Goal: Navigation & Orientation: Find specific page/section

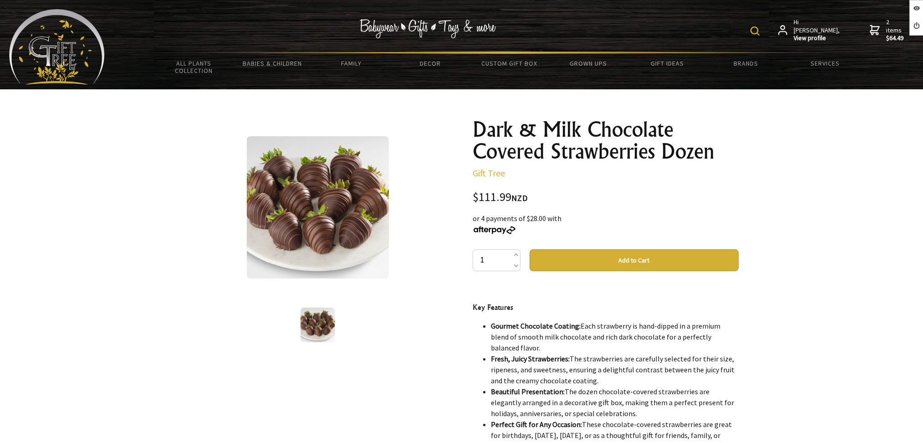
scroll to position [22, 0]
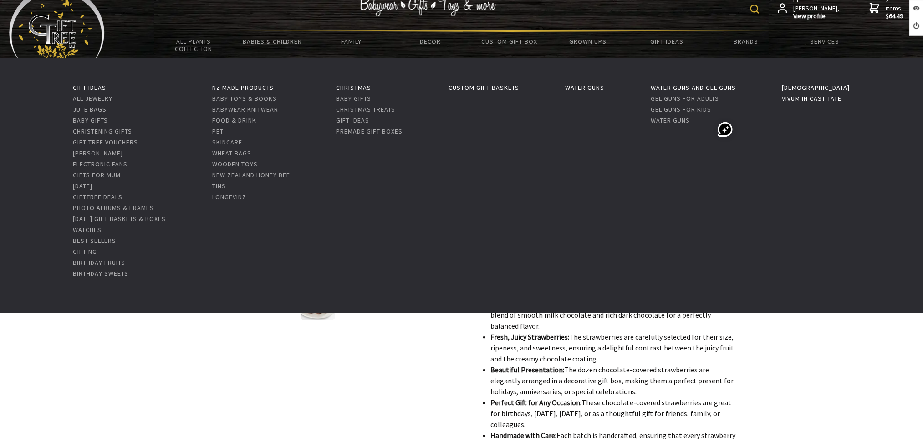
click at [840, 100] on link "Vivum in Castitate" at bounding box center [813, 98] width 60 height 8
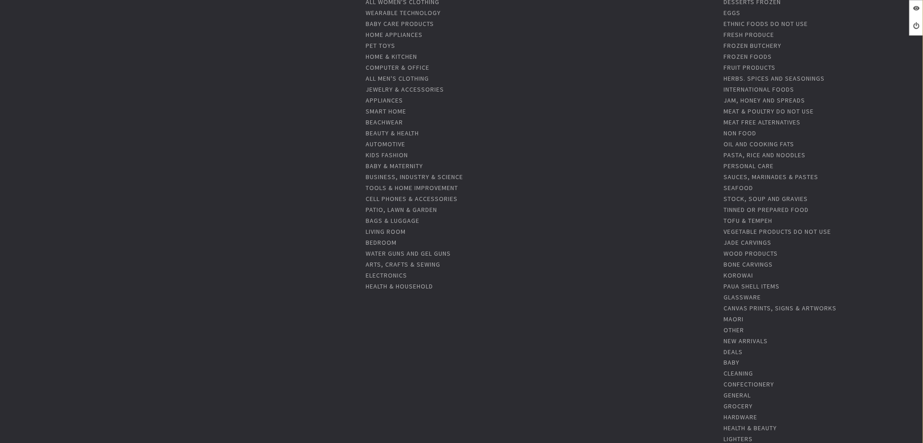
scroll to position [298, 0]
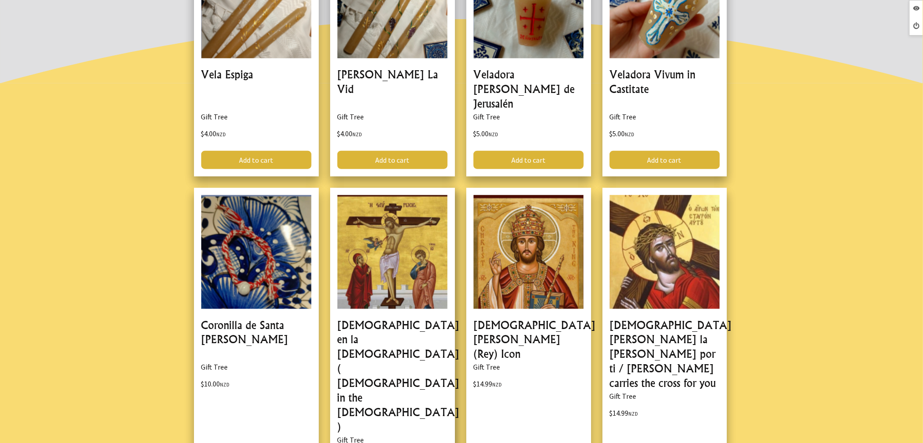
click at [391, 342] on link at bounding box center [392, 344] width 125 height 312
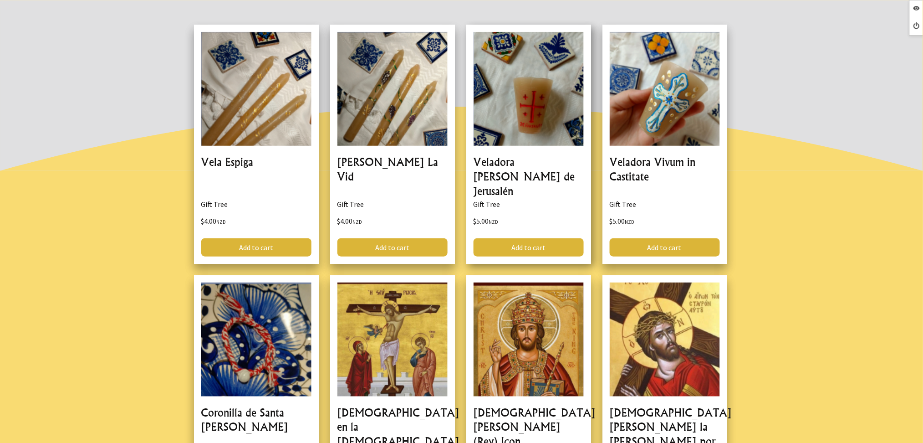
scroll to position [212, 0]
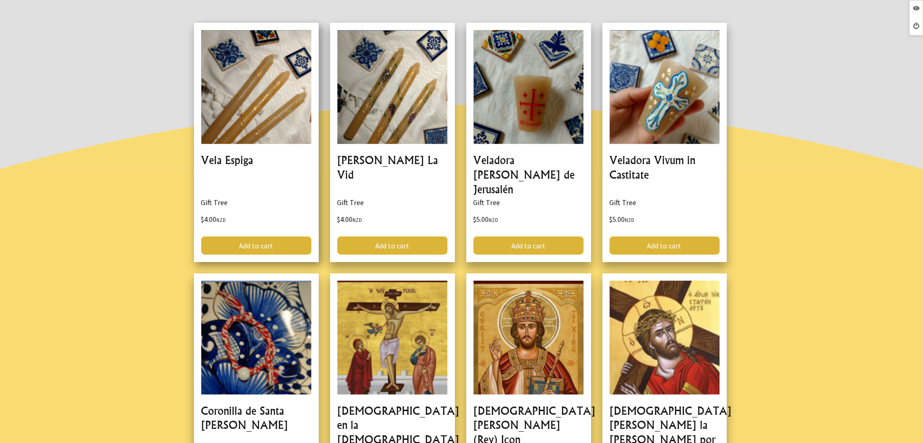
click at [264, 162] on link at bounding box center [256, 142] width 125 height 239
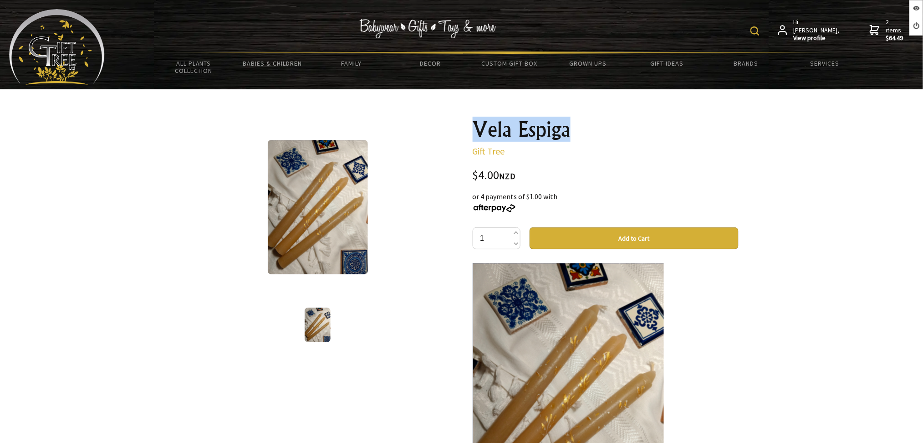
click at [474, 132] on h1 "Vela Espiga" at bounding box center [606, 129] width 266 height 22
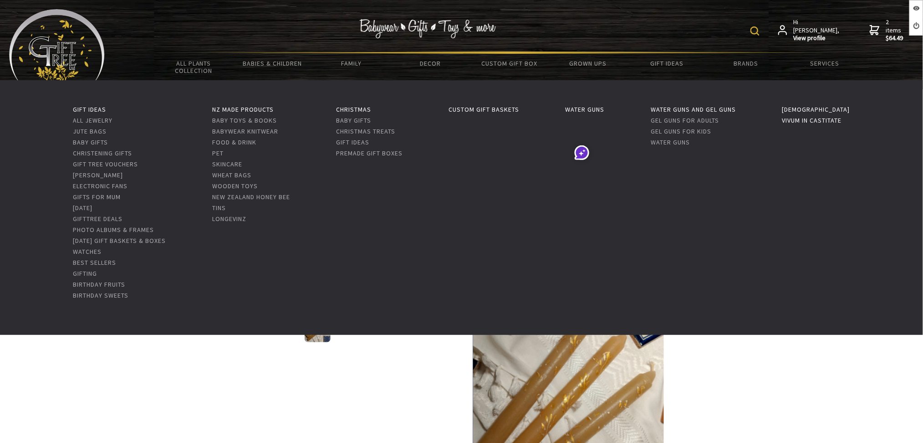
click at [815, 118] on link "Vivum in Castitate" at bounding box center [813, 120] width 60 height 8
